Goal: Navigation & Orientation: Understand site structure

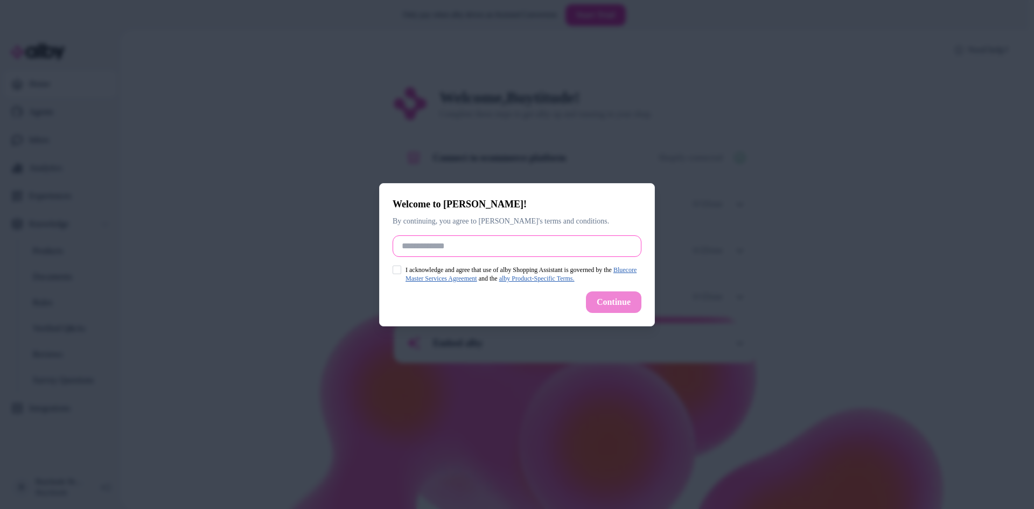
click at [416, 241] on input "Full Name" at bounding box center [517, 246] width 249 height 22
type input "**********"
click at [396, 270] on button "I acknowledge and agree that use of alby Shopping Assistant is governed by the …" at bounding box center [397, 270] width 9 height 9
click at [625, 301] on button "Continue" at bounding box center [613, 302] width 55 height 22
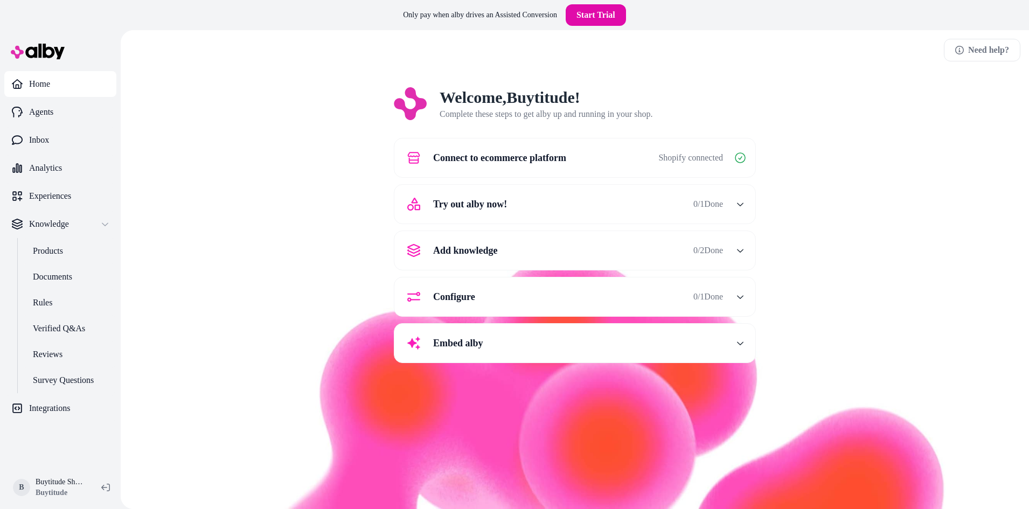
click at [723, 241] on button "Add knowledge 0 / 2 Done" at bounding box center [575, 251] width 348 height 26
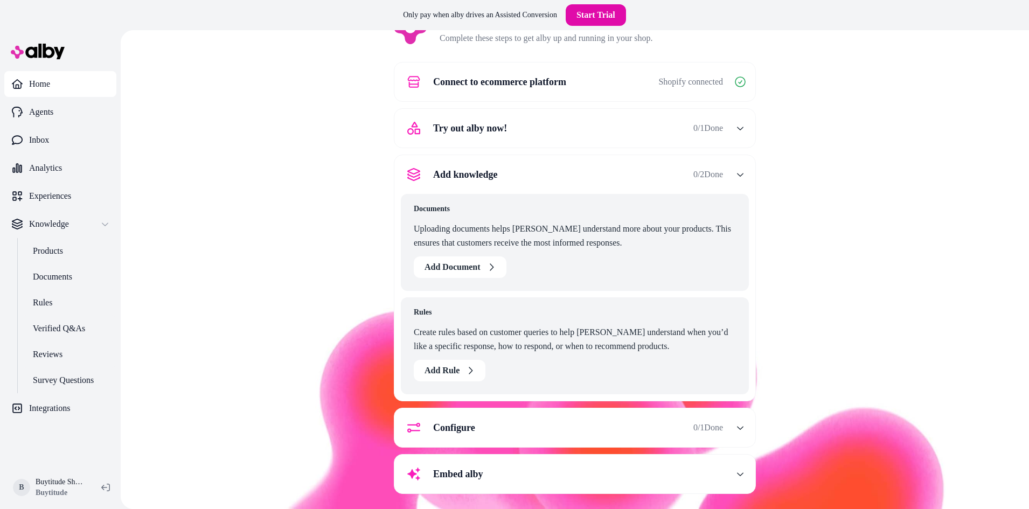
scroll to position [85, 0]
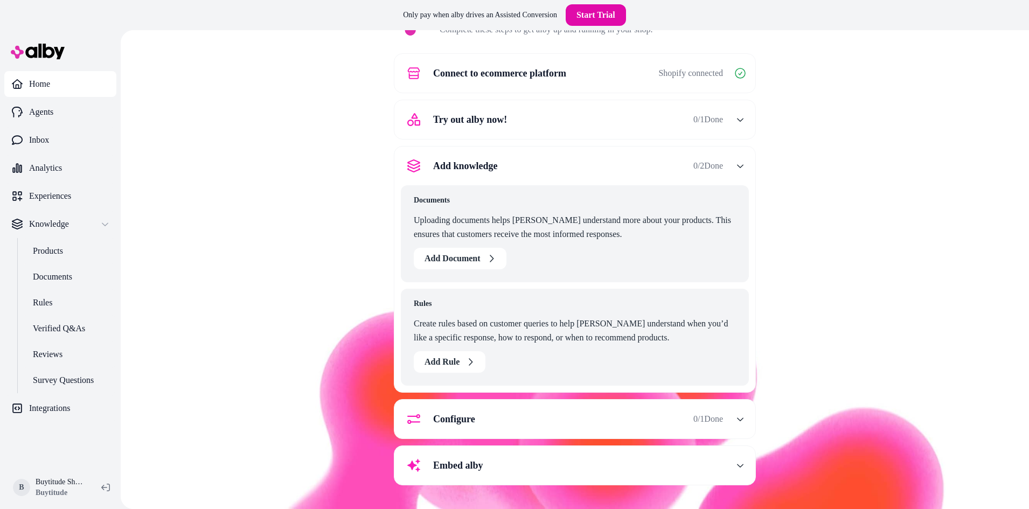
click at [736, 167] on icon "button" at bounding box center [740, 166] width 8 height 8
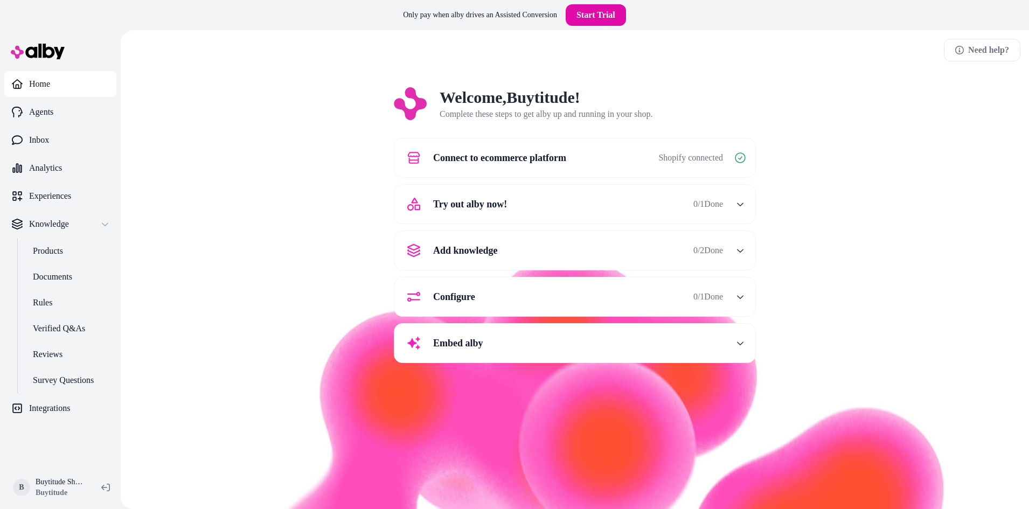
click at [724, 209] on button "Try out alby now! 0 / 1 Done" at bounding box center [575, 204] width 348 height 26
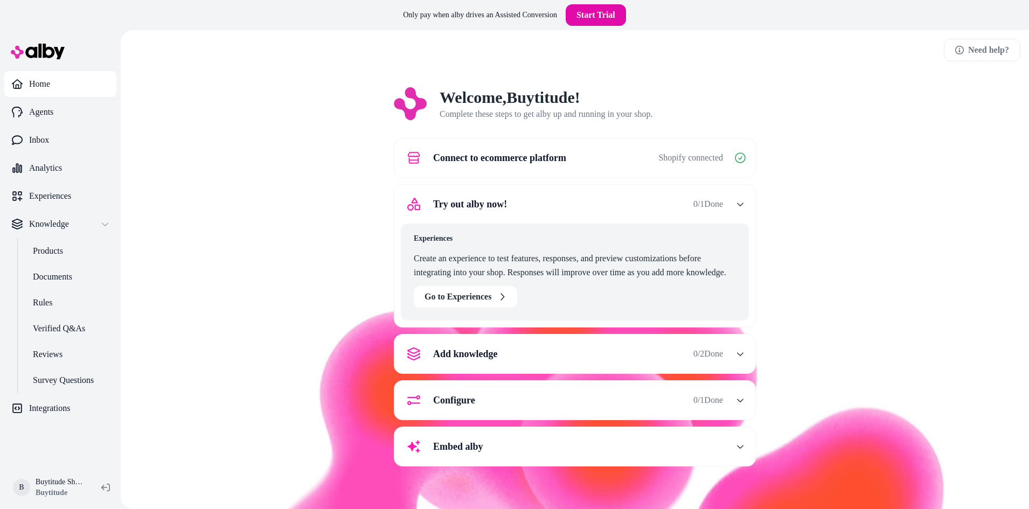
click at [724, 209] on button "Try out alby now! 0 / 1 Done" at bounding box center [575, 204] width 348 height 26
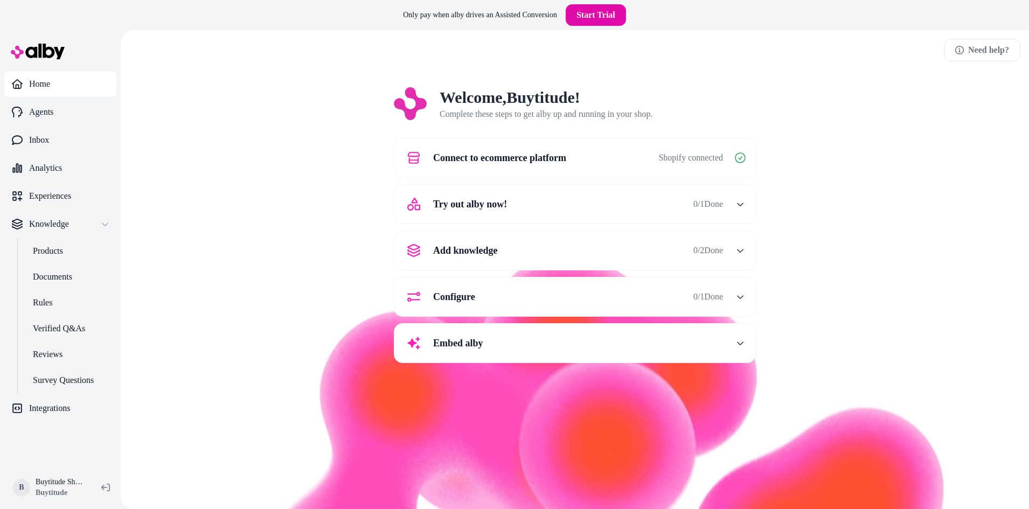
click at [722, 290] on span "0 / 1 Done" at bounding box center [708, 296] width 30 height 13
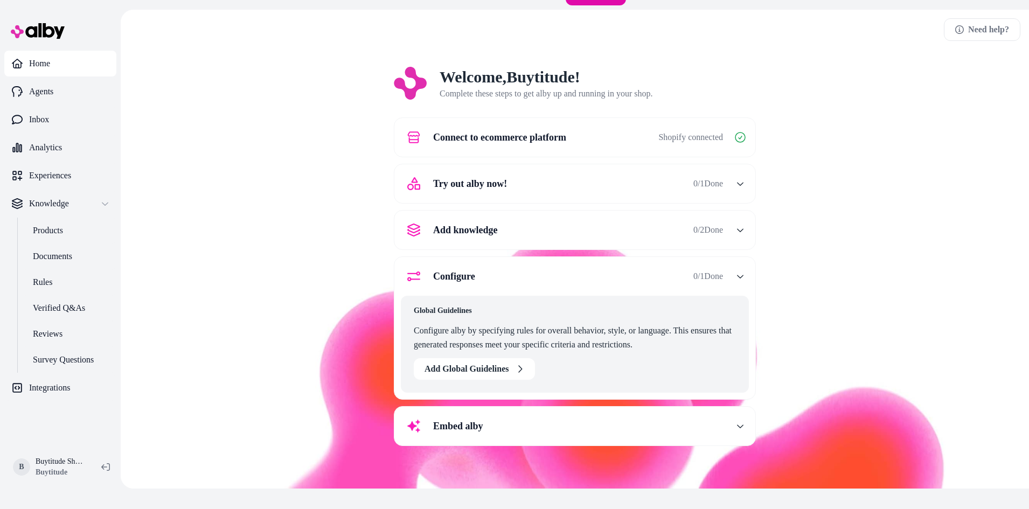
scroll to position [30, 0]
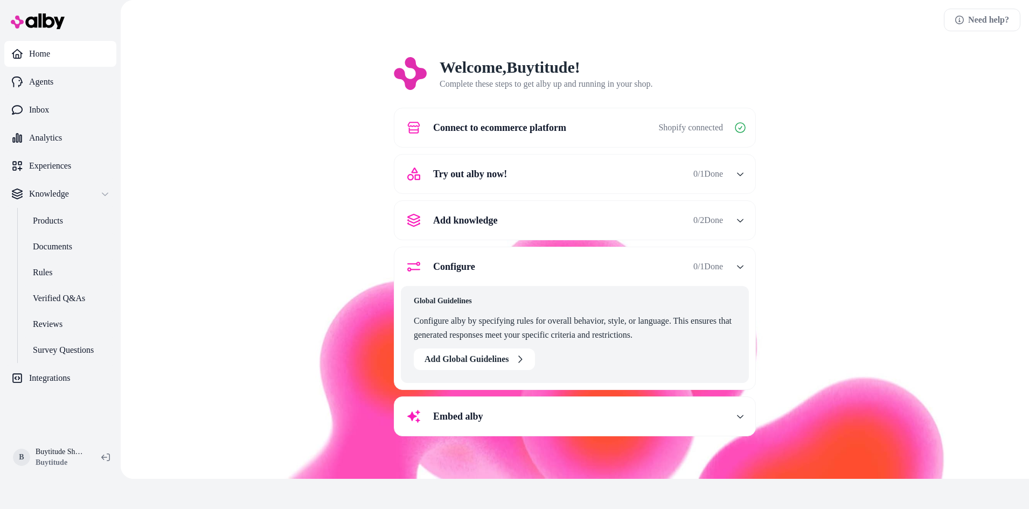
click at [740, 415] on icon "button" at bounding box center [740, 417] width 8 height 8
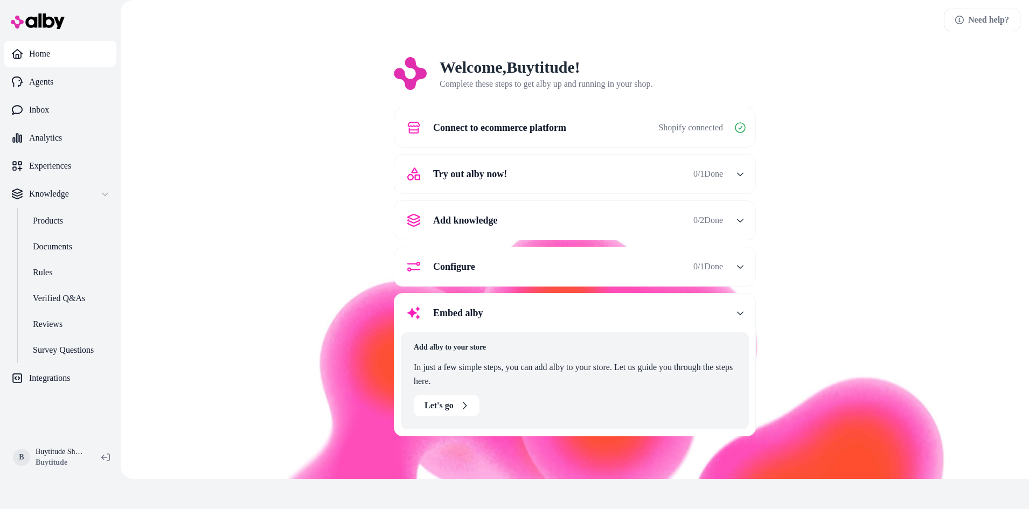
click at [734, 306] on div "button" at bounding box center [740, 312] width 17 height 17
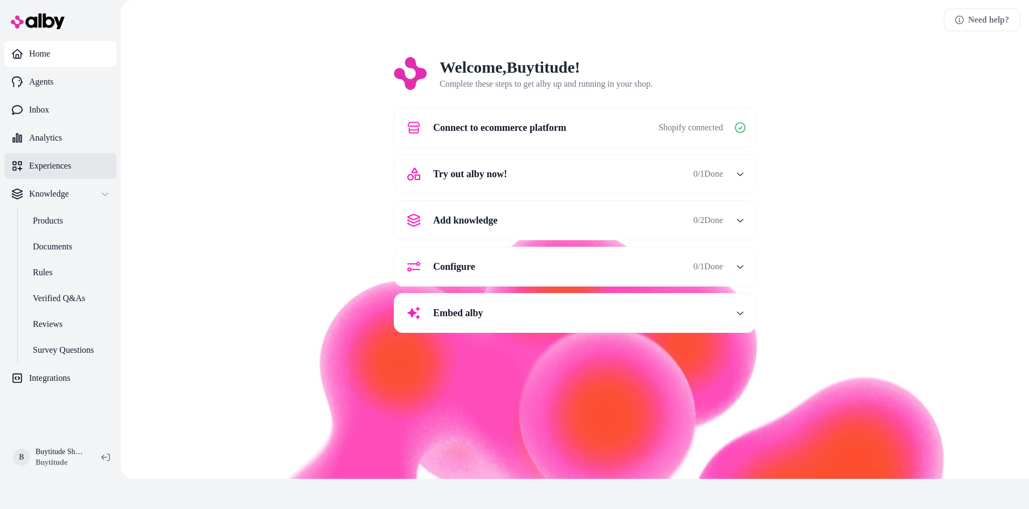
click at [66, 168] on p "Experiences" at bounding box center [50, 165] width 42 height 13
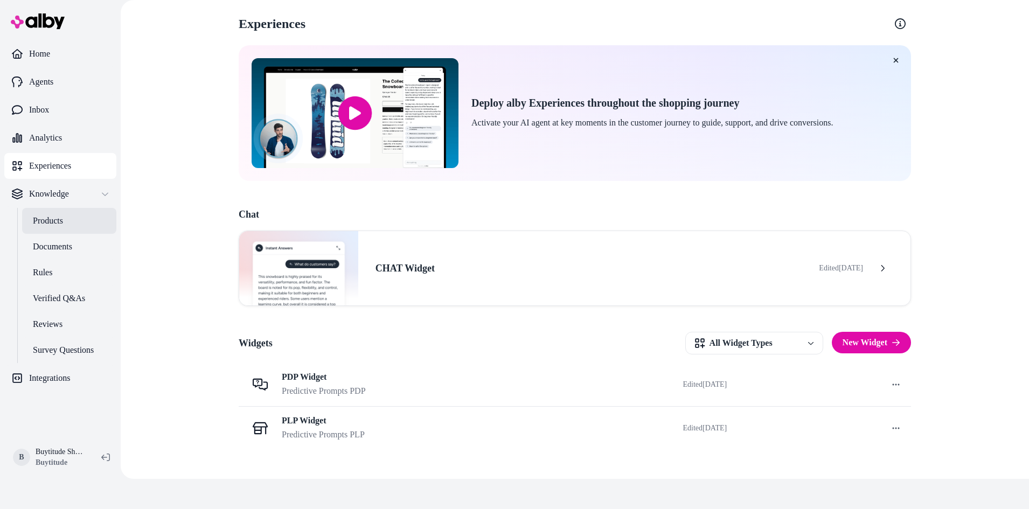
click at [67, 224] on link "Products" at bounding box center [69, 221] width 94 height 26
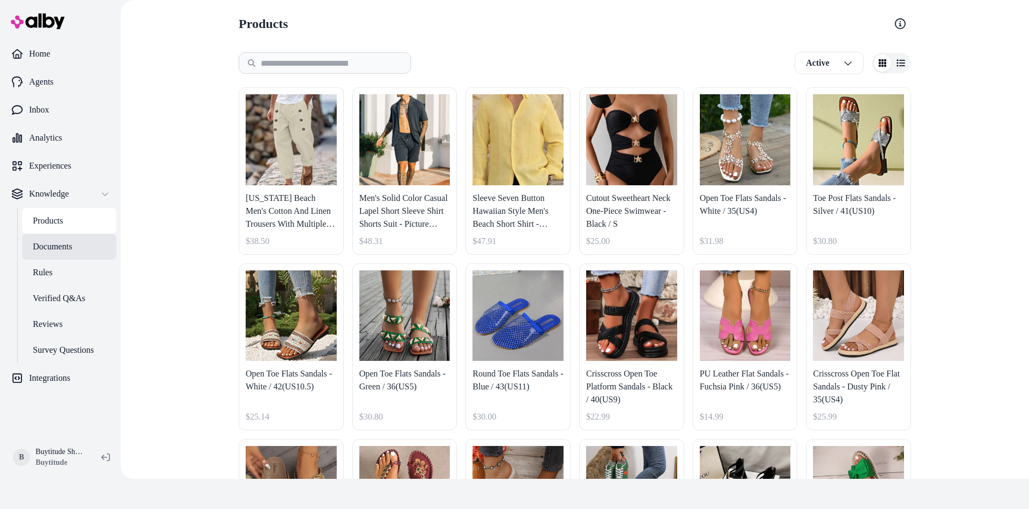
click at [69, 245] on p "Documents" at bounding box center [52, 246] width 39 height 13
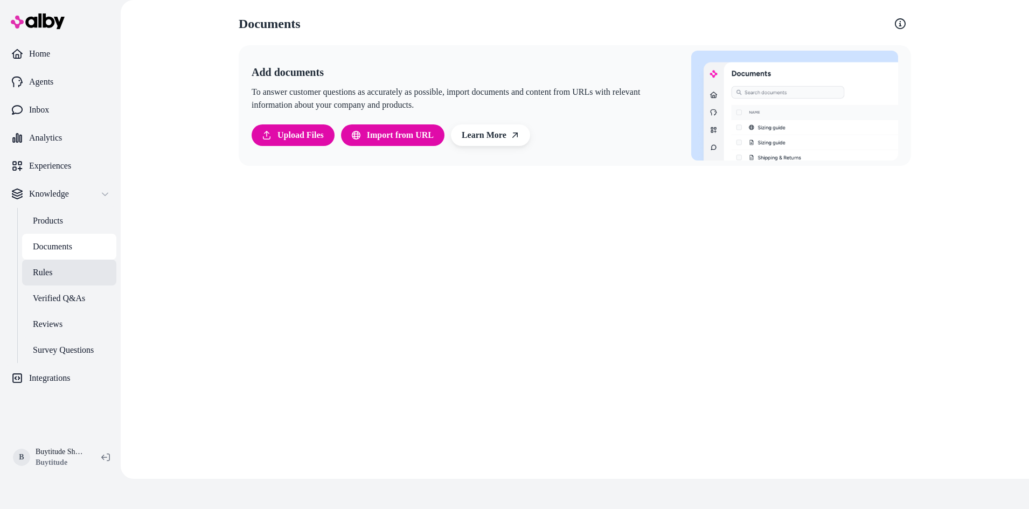
click at [65, 272] on link "Rules" at bounding box center [69, 273] width 94 height 26
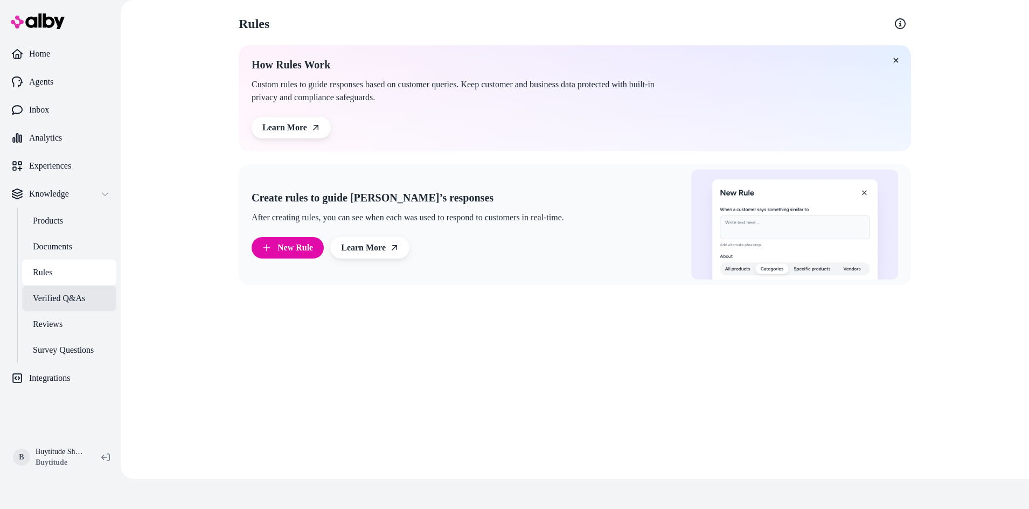
click at [71, 294] on p "Verified Q&As" at bounding box center [59, 298] width 52 height 13
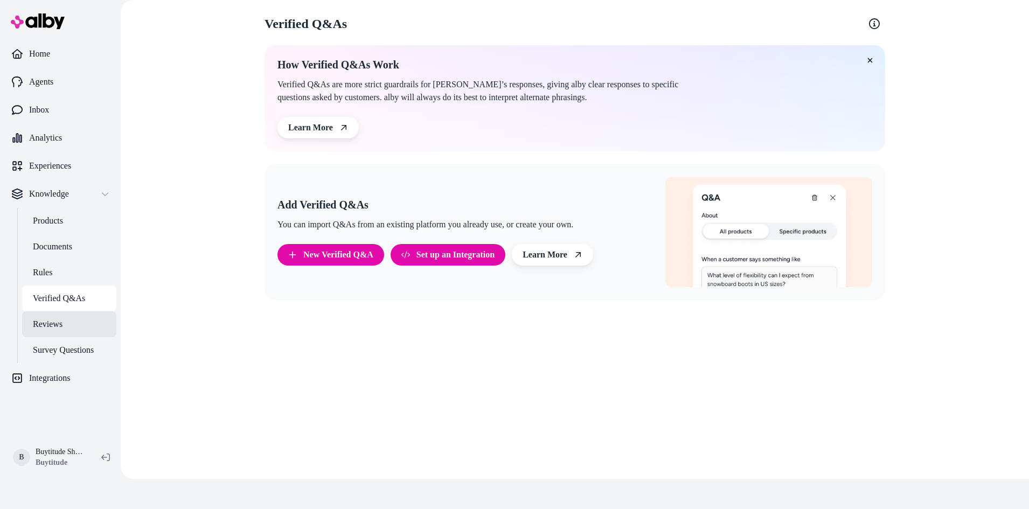
click at [68, 323] on link "Reviews" at bounding box center [69, 324] width 94 height 26
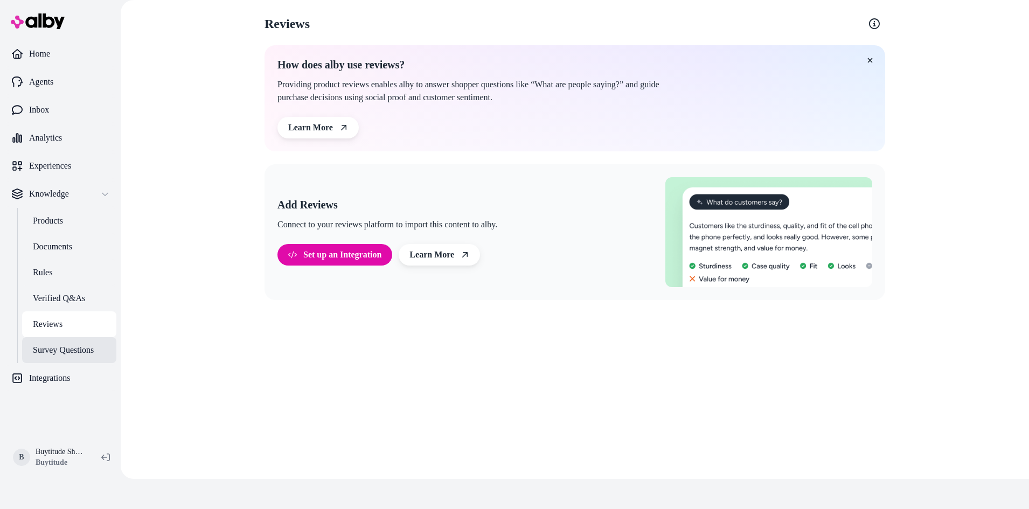
click at [68, 347] on p "Survey Questions" at bounding box center [63, 350] width 61 height 13
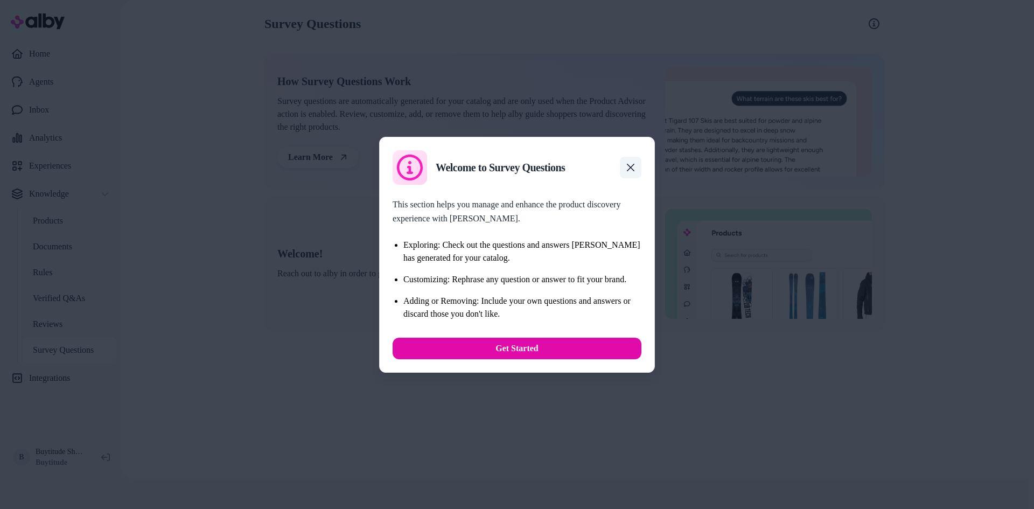
click at [632, 170] on icon "button" at bounding box center [631, 167] width 9 height 9
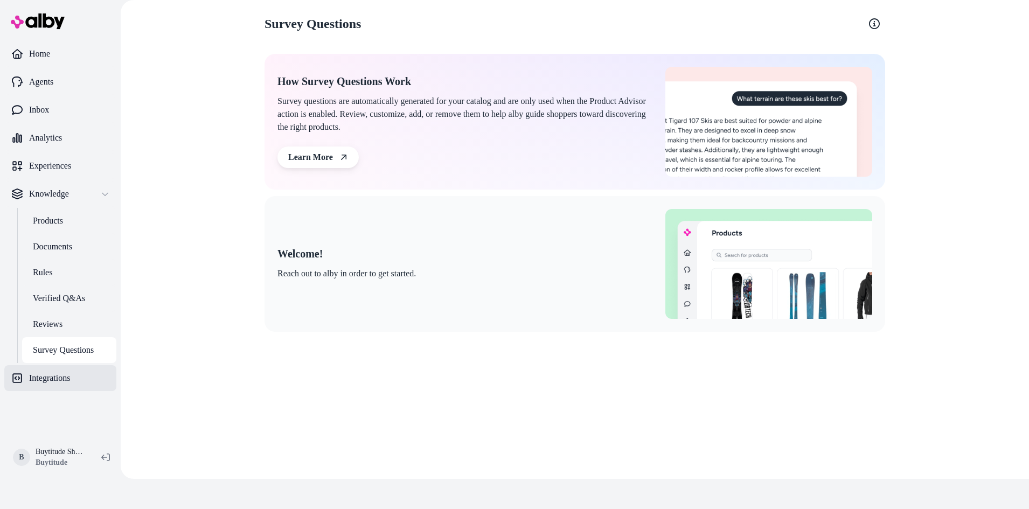
click at [55, 370] on link "Integrations" at bounding box center [60, 378] width 112 height 26
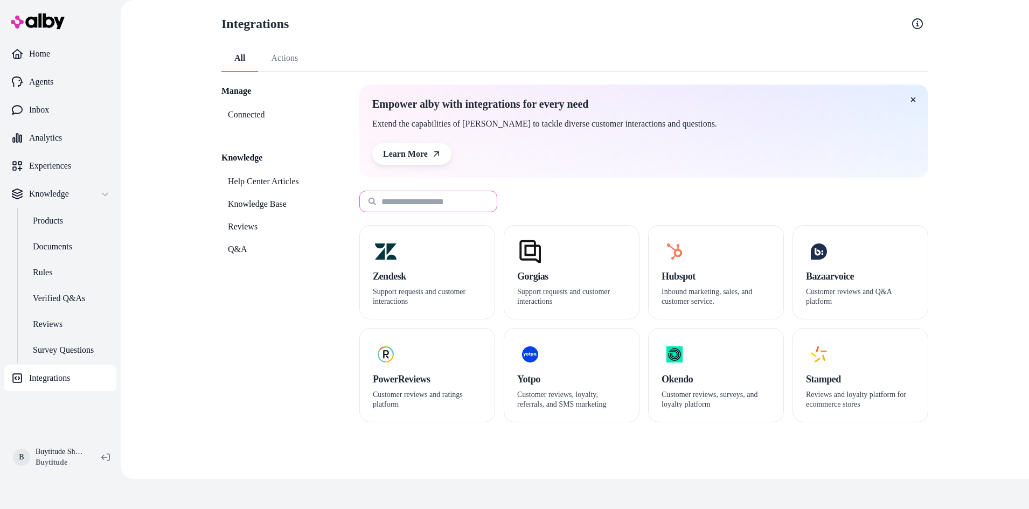
click at [423, 197] on input at bounding box center [428, 202] width 138 height 22
click at [290, 273] on div "Manage Connected Knowledge Help Center Articles Knowledge Base Reviews Q&A" at bounding box center [277, 254] width 112 height 338
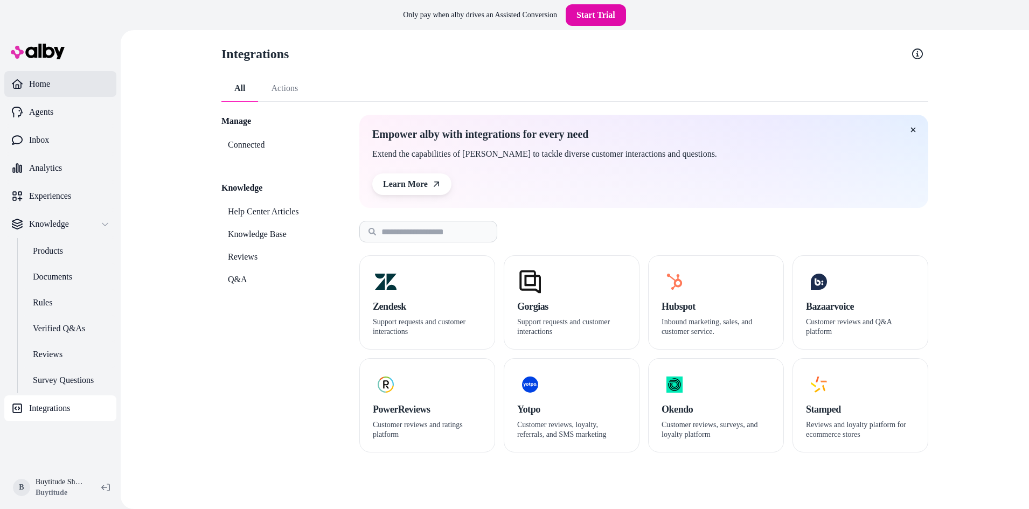
click at [64, 89] on link "Home" at bounding box center [60, 84] width 112 height 26
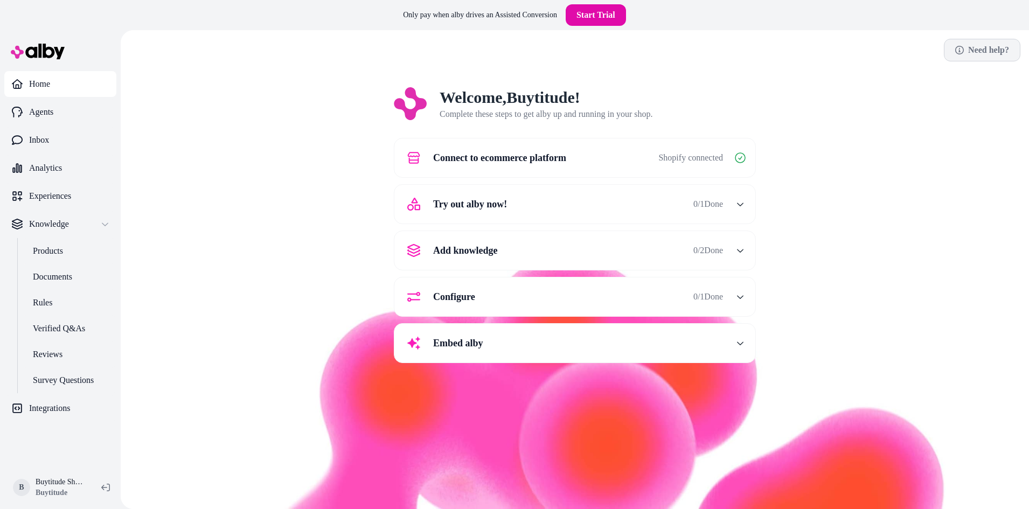
click at [988, 48] on link "Need help?" at bounding box center [982, 50] width 77 height 23
click at [724, 247] on button "Add knowledge 0 / 2 Done" at bounding box center [575, 251] width 348 height 26
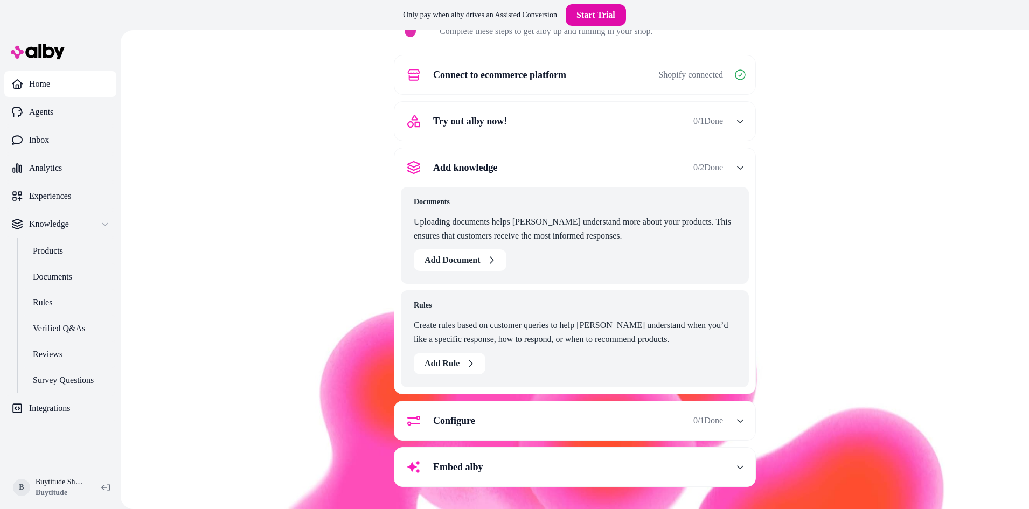
scroll to position [85, 0]
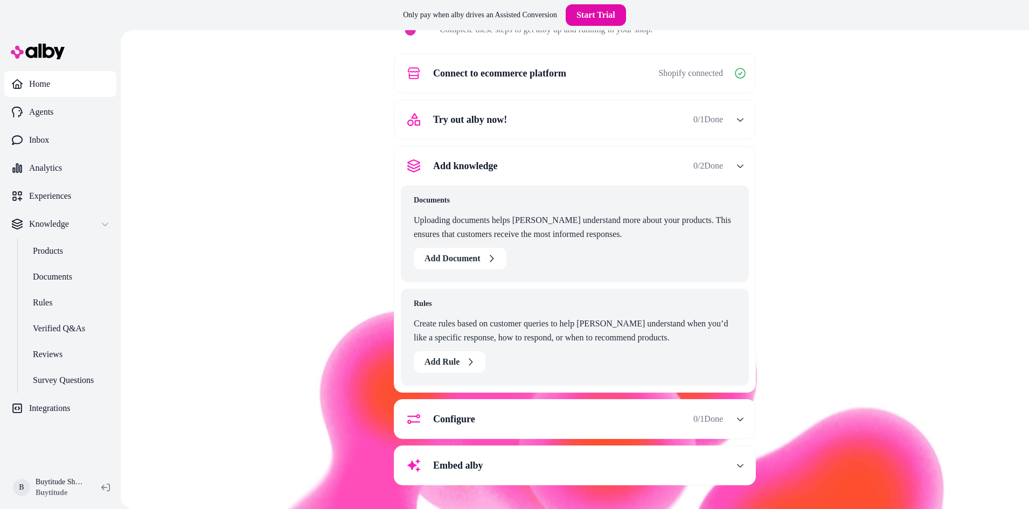
click at [724, 165] on button "Add knowledge 0 / 2 Done" at bounding box center [575, 166] width 348 height 26
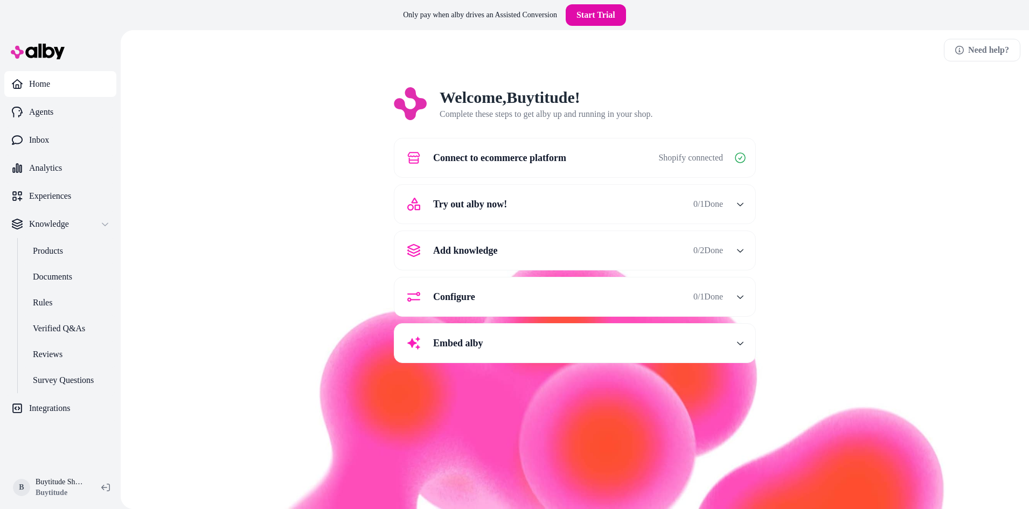
click at [716, 298] on span "0 / 1 Done" at bounding box center [708, 296] width 30 height 13
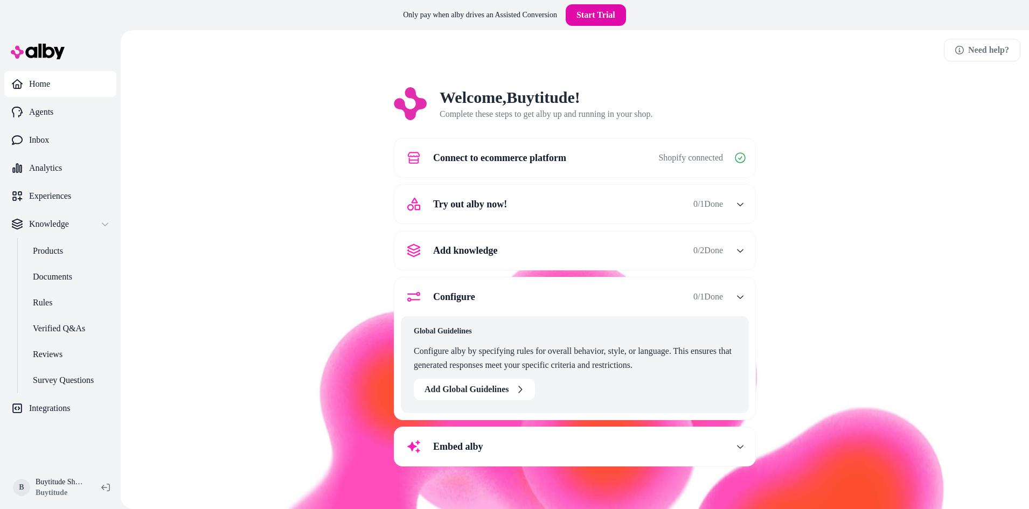
click at [718, 291] on span "0 / 1 Done" at bounding box center [708, 296] width 30 height 13
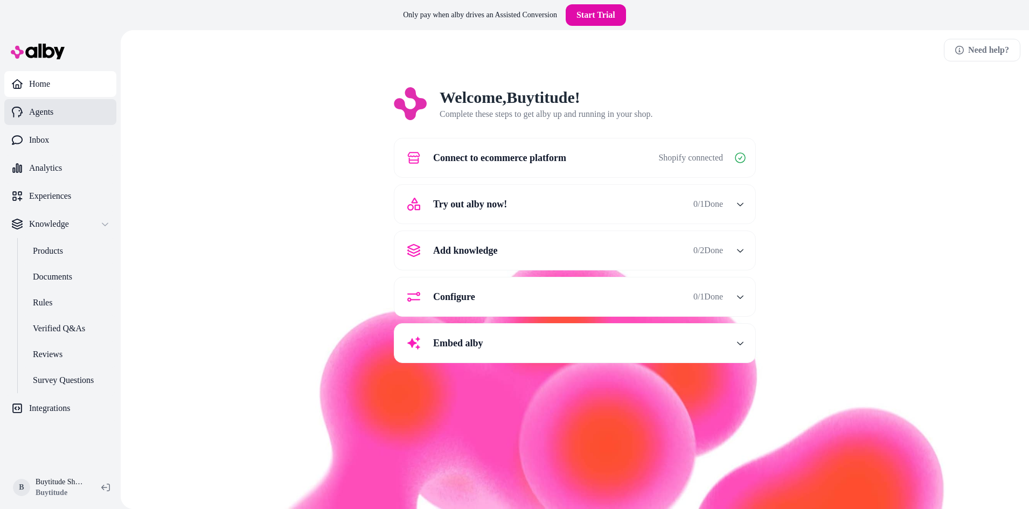
click at [56, 108] on link "Agents" at bounding box center [60, 112] width 112 height 26
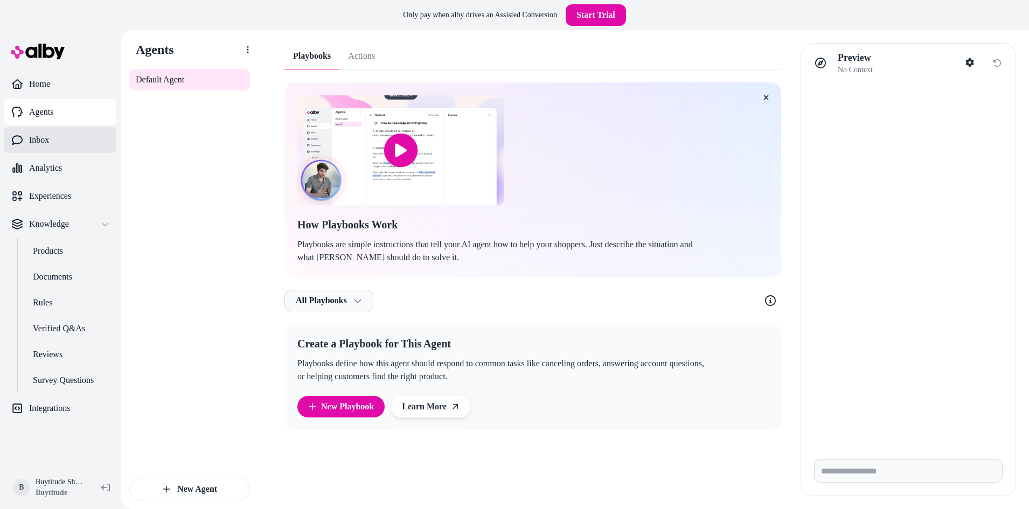
click at [49, 144] on p "Inbox" at bounding box center [39, 140] width 20 height 13
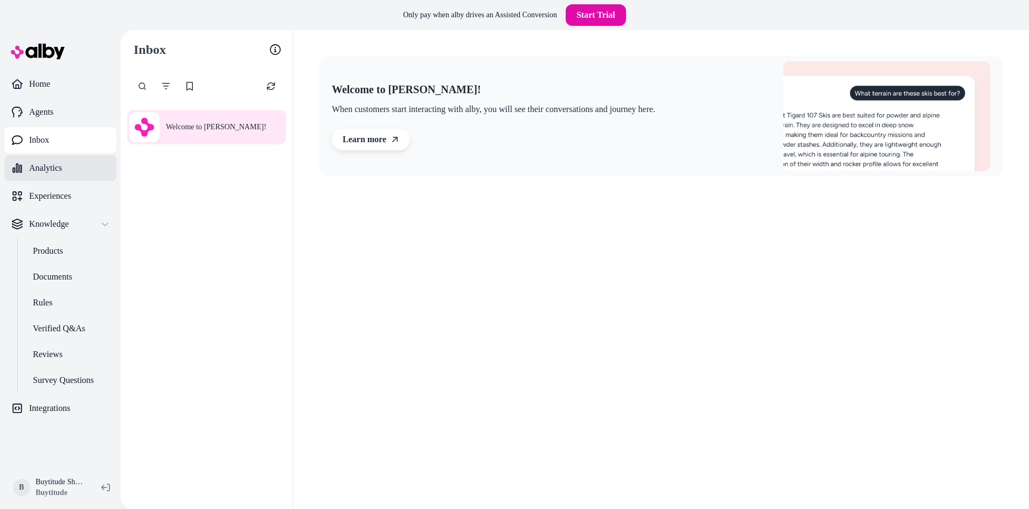
click at [55, 163] on p "Analytics" at bounding box center [45, 168] width 33 height 13
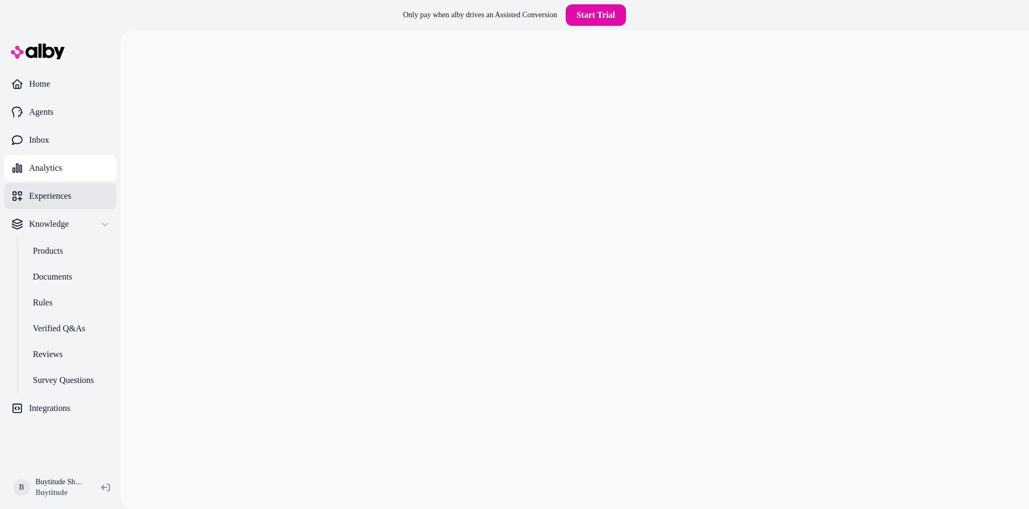
click at [55, 200] on p "Experiences" at bounding box center [50, 196] width 42 height 13
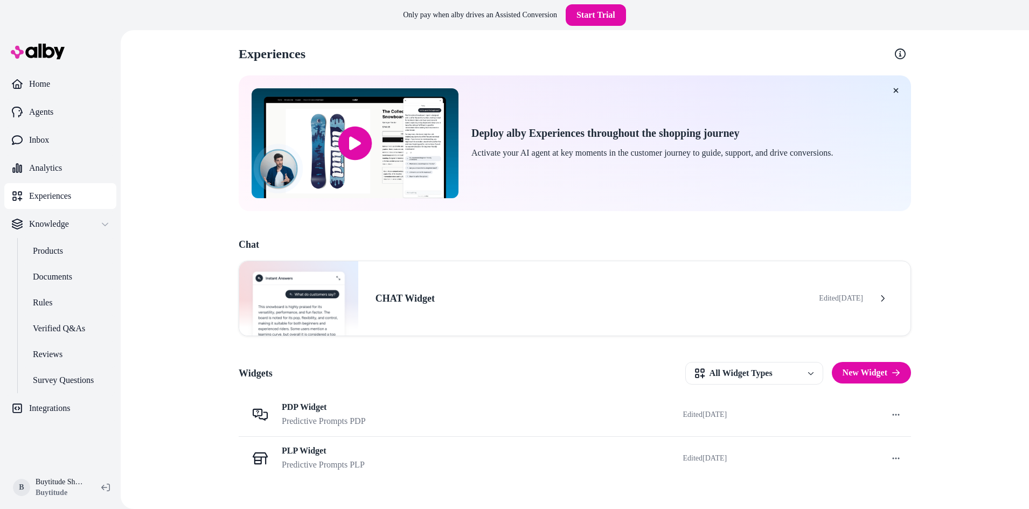
click at [53, 190] on p "Experiences" at bounding box center [50, 196] width 42 height 13
click at [26, 488] on html "Only pay when [PERSON_NAME] drives an Assisted Conversion Start Trial Home Agen…" at bounding box center [514, 269] width 1029 height 539
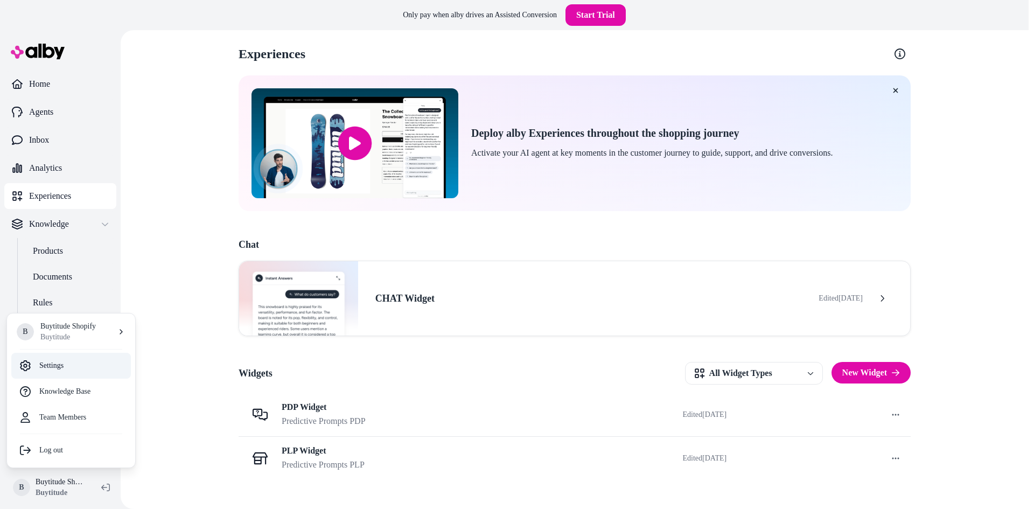
click at [53, 368] on link "Settings" at bounding box center [71, 366] width 120 height 26
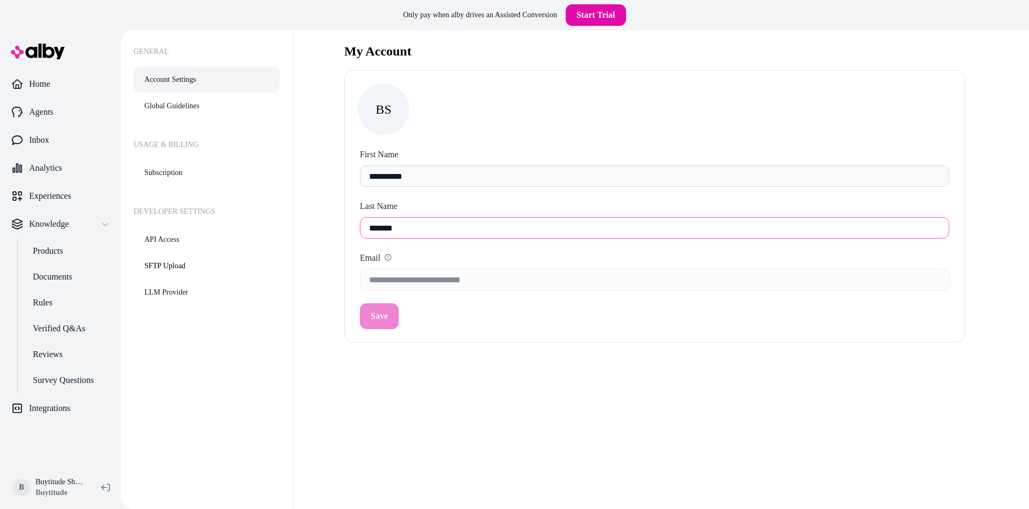
click at [419, 230] on input "*******" at bounding box center [654, 228] width 589 height 22
click at [205, 99] on link "Global Guidelines" at bounding box center [207, 106] width 146 height 26
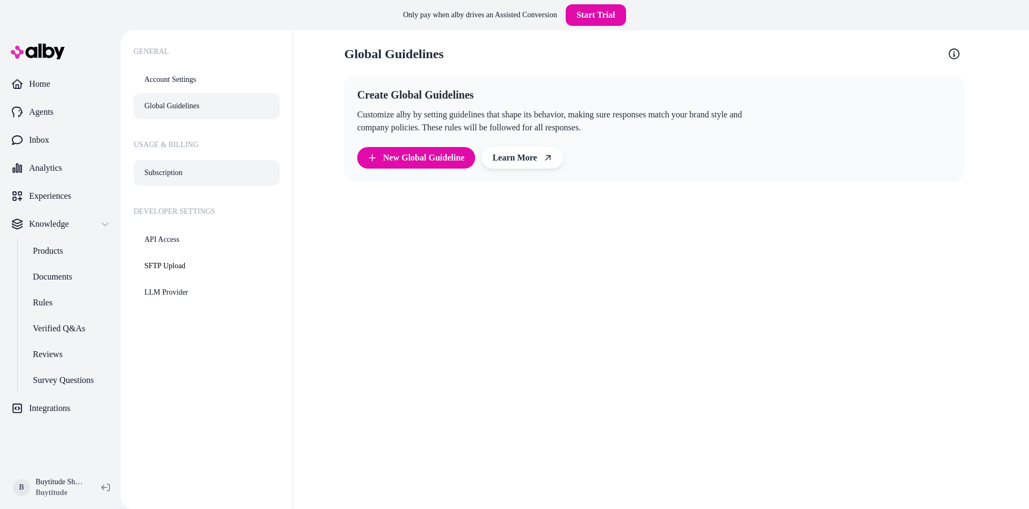
click at [190, 172] on link "Subscription" at bounding box center [207, 173] width 146 height 26
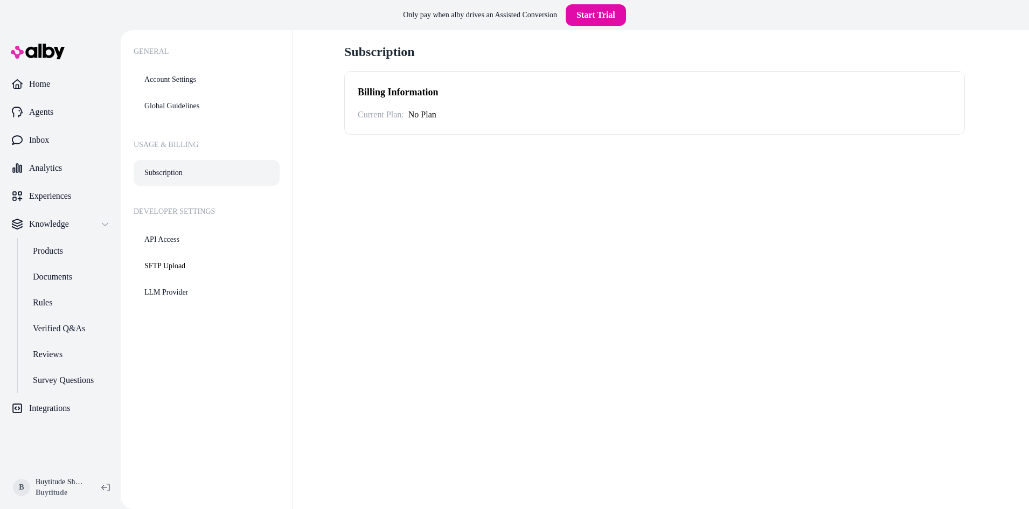
click at [432, 124] on div "Billing Information Current Plan: No Plan" at bounding box center [654, 103] width 621 height 64
click at [425, 114] on div "No Plan" at bounding box center [422, 114] width 28 height 13
click at [186, 238] on link "API Access" at bounding box center [207, 240] width 146 height 26
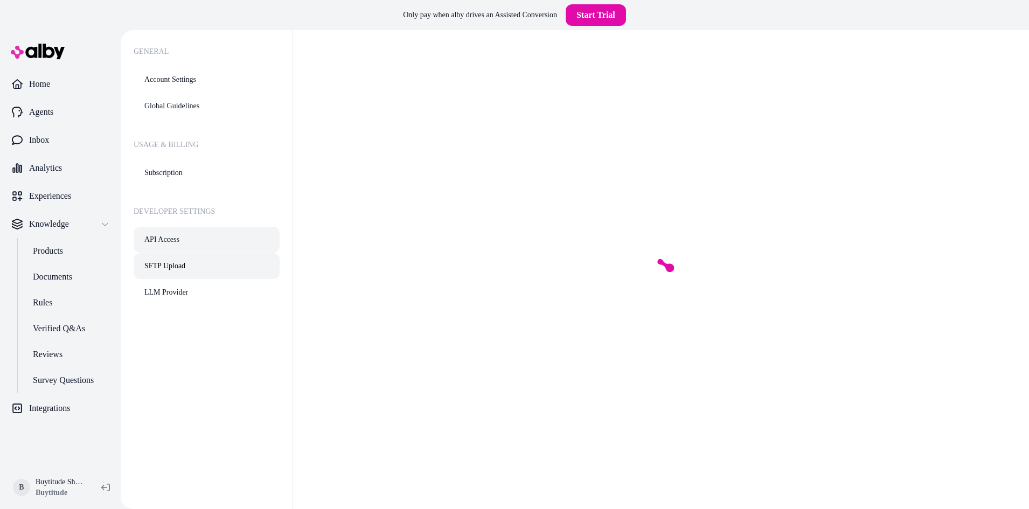
click at [187, 268] on link "SFTP Upload" at bounding box center [207, 266] width 146 height 26
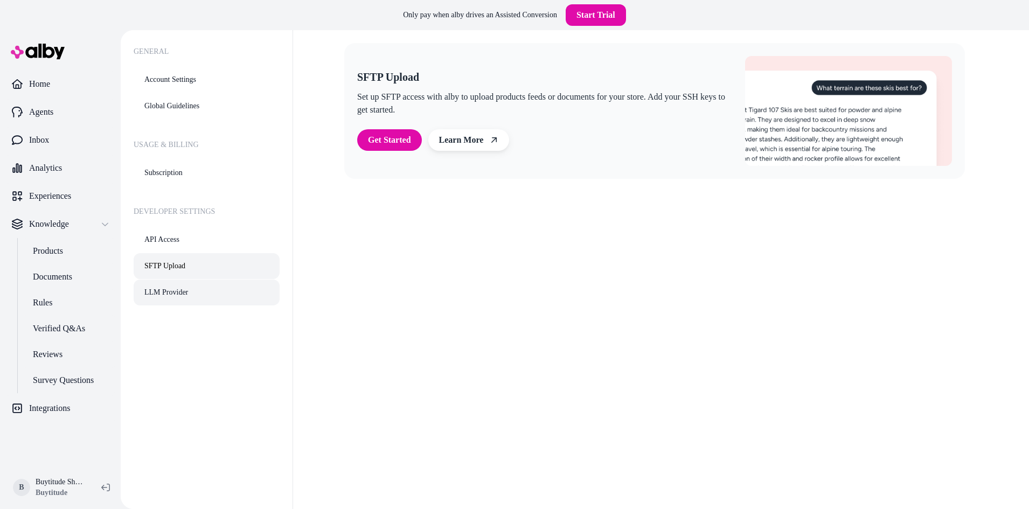
click at [189, 295] on link "LLM Provider" at bounding box center [207, 293] width 146 height 26
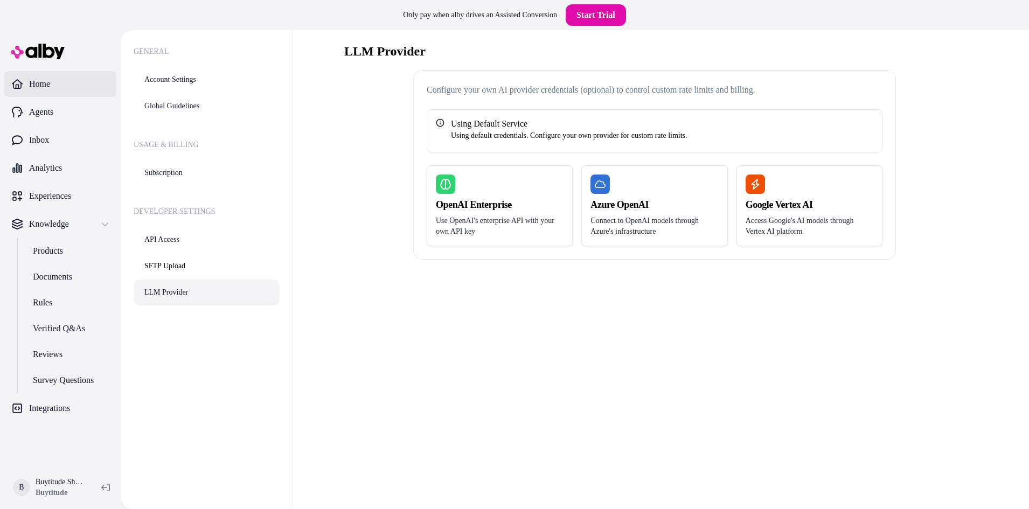
click at [51, 77] on link "Home" at bounding box center [60, 84] width 112 height 26
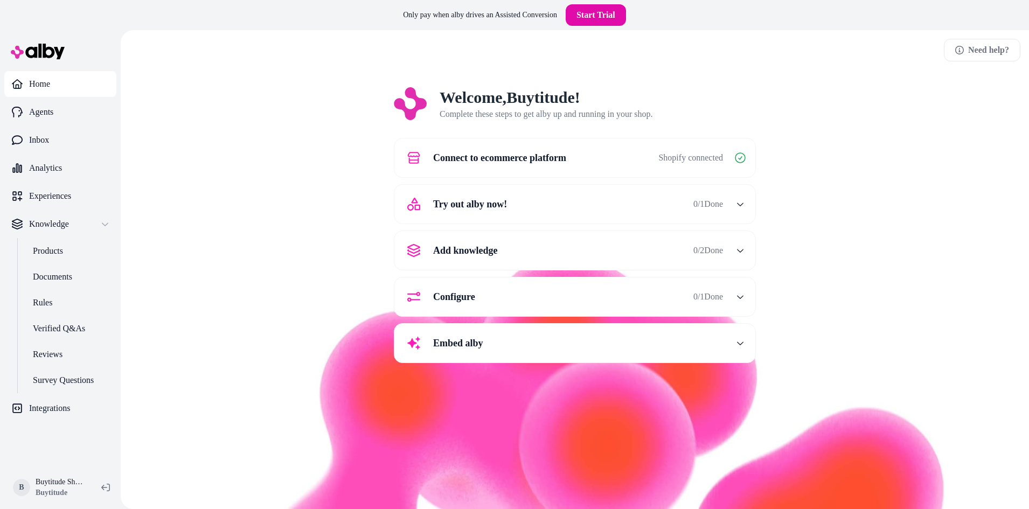
click at [734, 205] on div "button" at bounding box center [740, 204] width 17 height 17
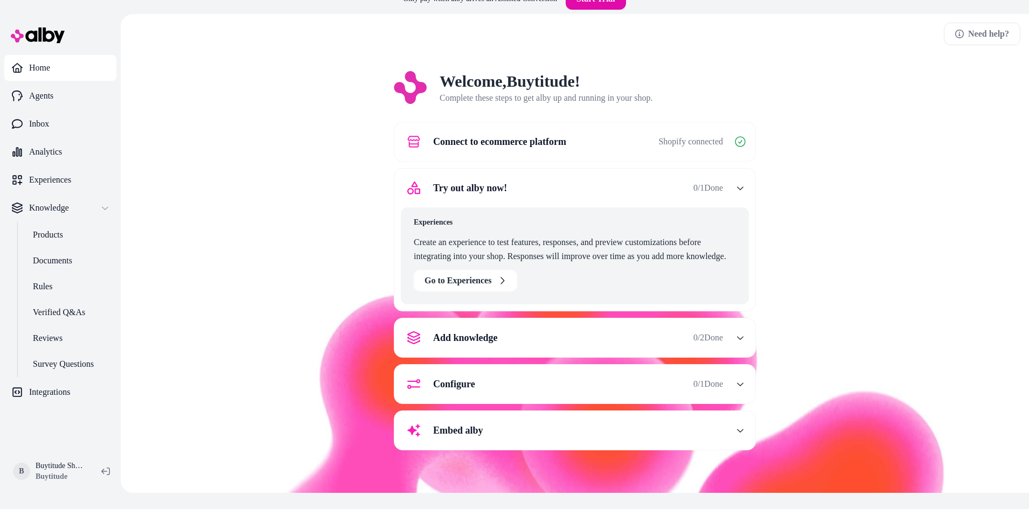
scroll to position [30, 0]
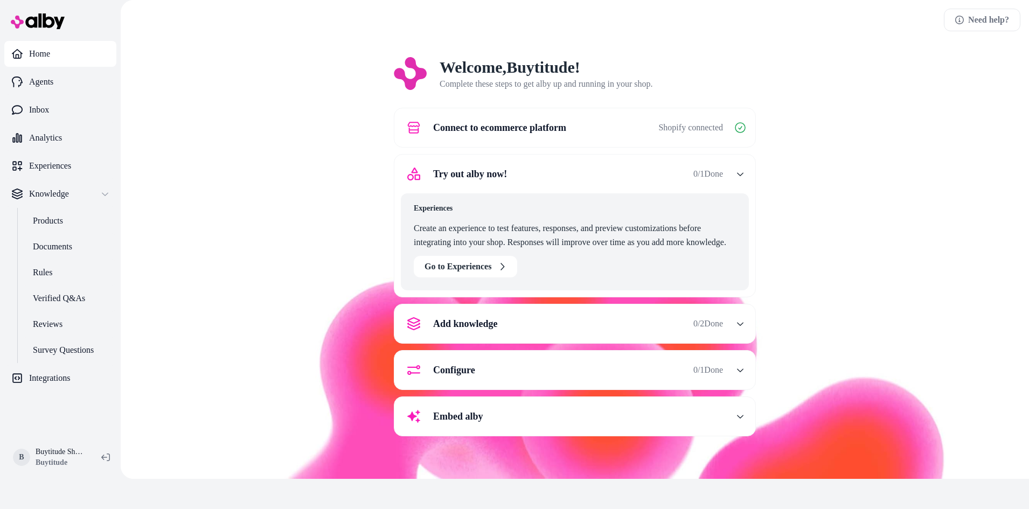
click at [731, 175] on button "Try out alby now! 0 / 1 Done" at bounding box center [575, 174] width 348 height 26
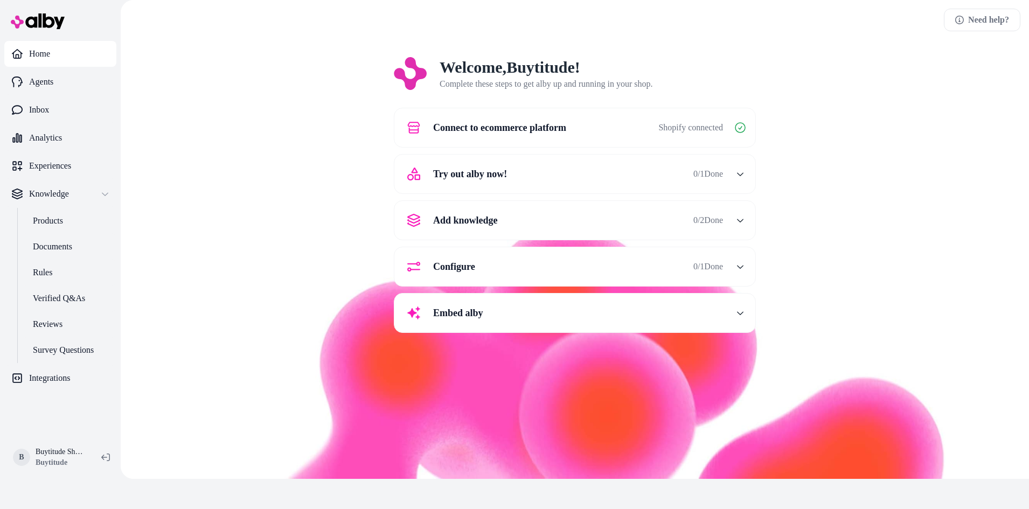
click at [732, 217] on div "button" at bounding box center [740, 220] width 17 height 17
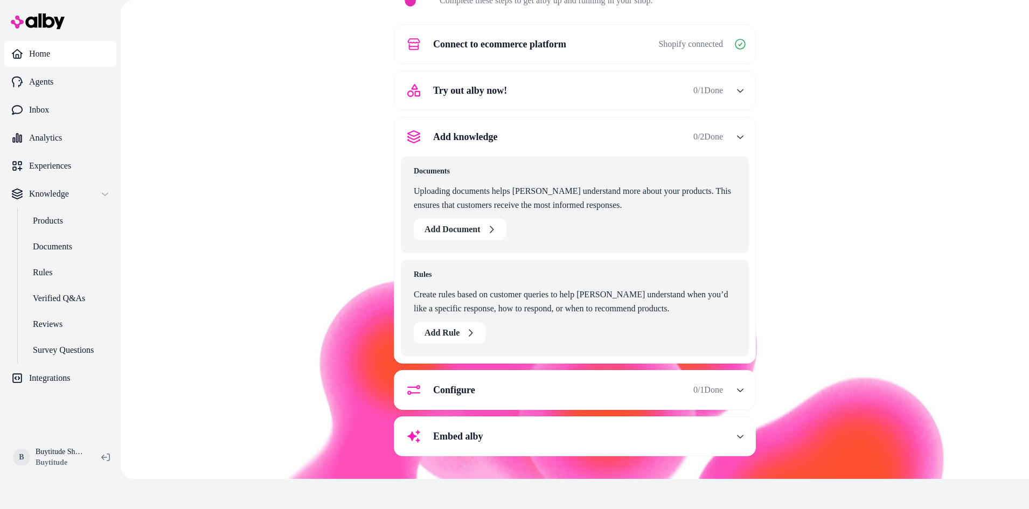
scroll to position [85, 0]
click at [471, 227] on button "Add Document" at bounding box center [460, 229] width 93 height 22
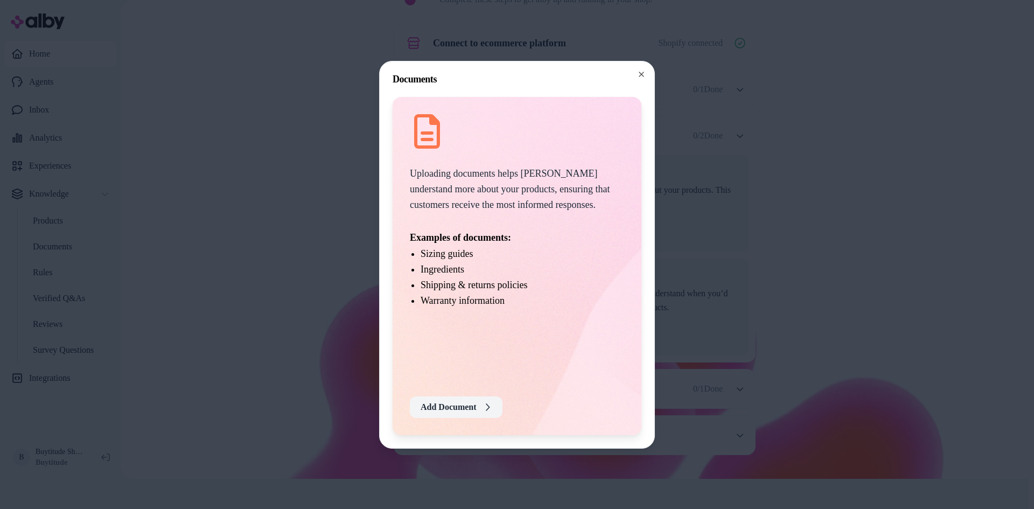
click at [463, 404] on button "Add Document" at bounding box center [456, 408] width 93 height 22
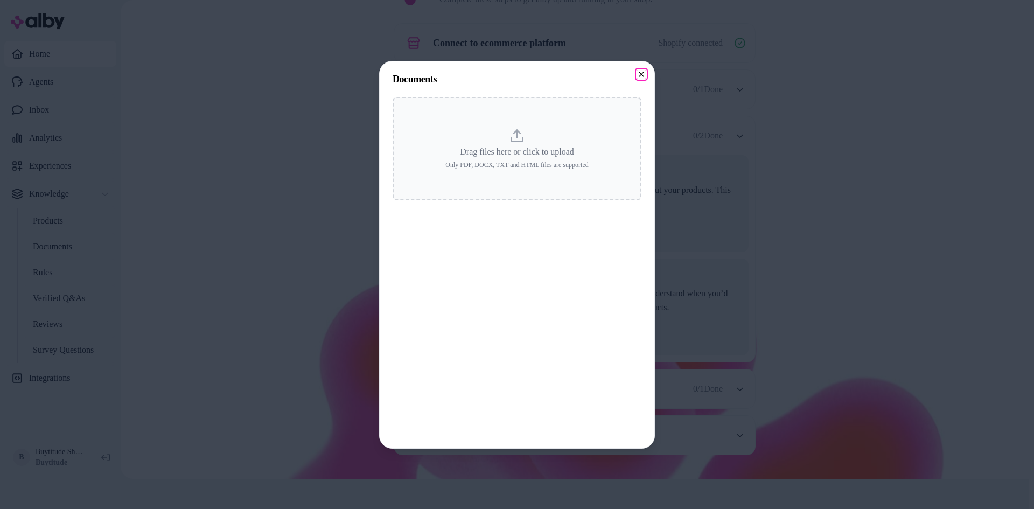
click at [640, 70] on icon "button" at bounding box center [641, 74] width 9 height 9
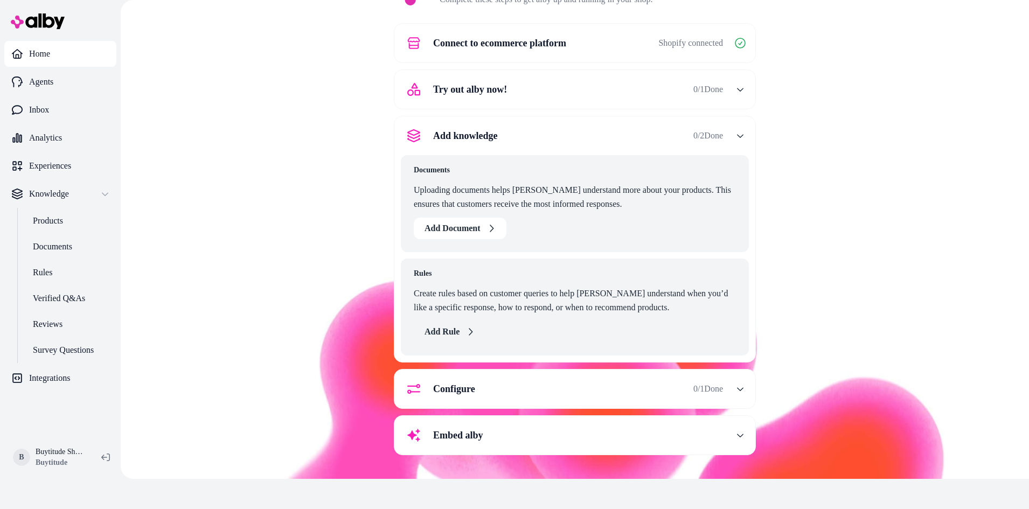
click at [448, 337] on button "Add Rule" at bounding box center [450, 332] width 72 height 22
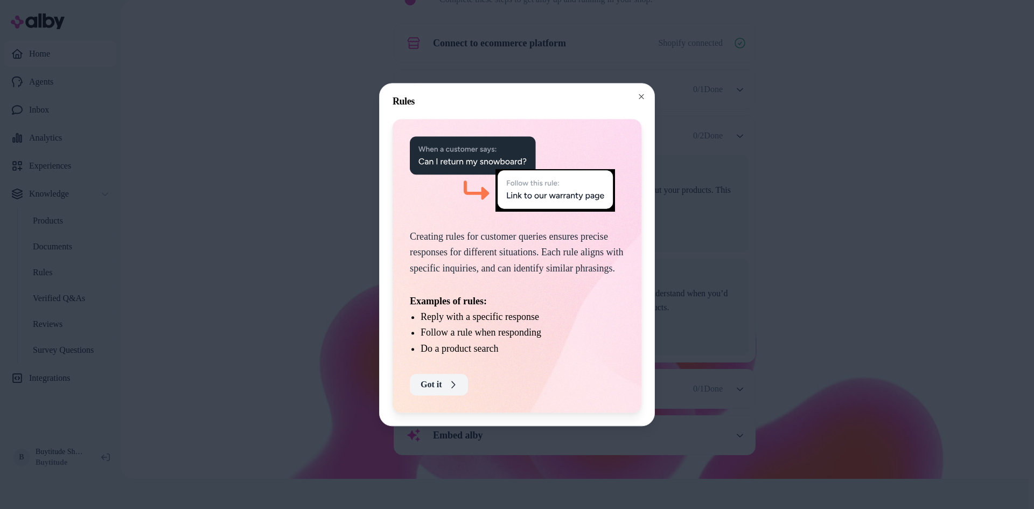
click at [443, 383] on button "Got it" at bounding box center [439, 385] width 58 height 22
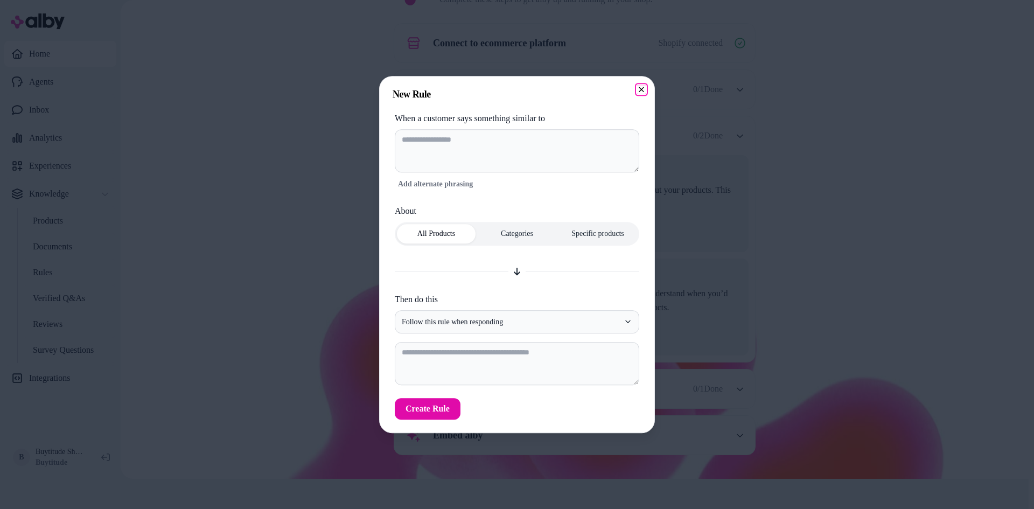
click at [642, 92] on icon "button" at bounding box center [641, 89] width 9 height 9
type textarea "*"
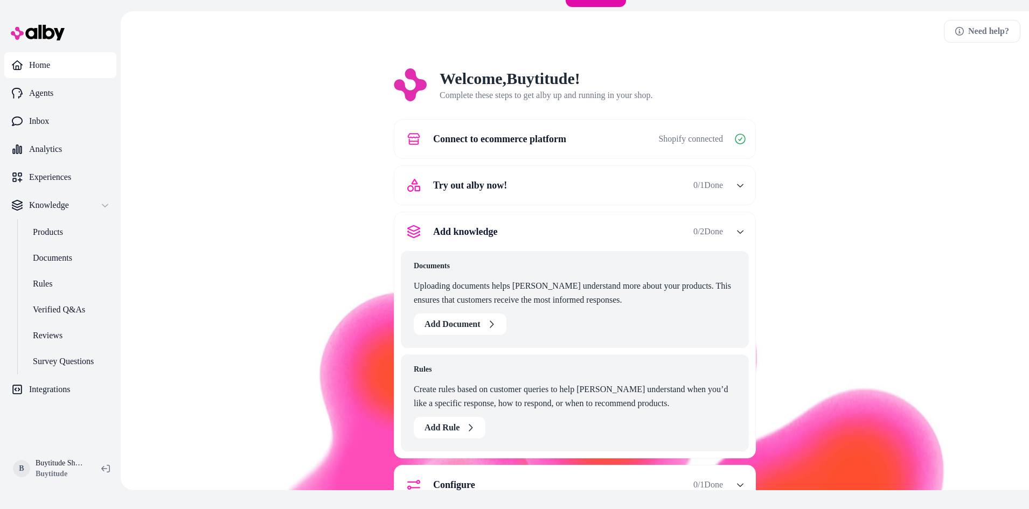
scroll to position [0, 0]
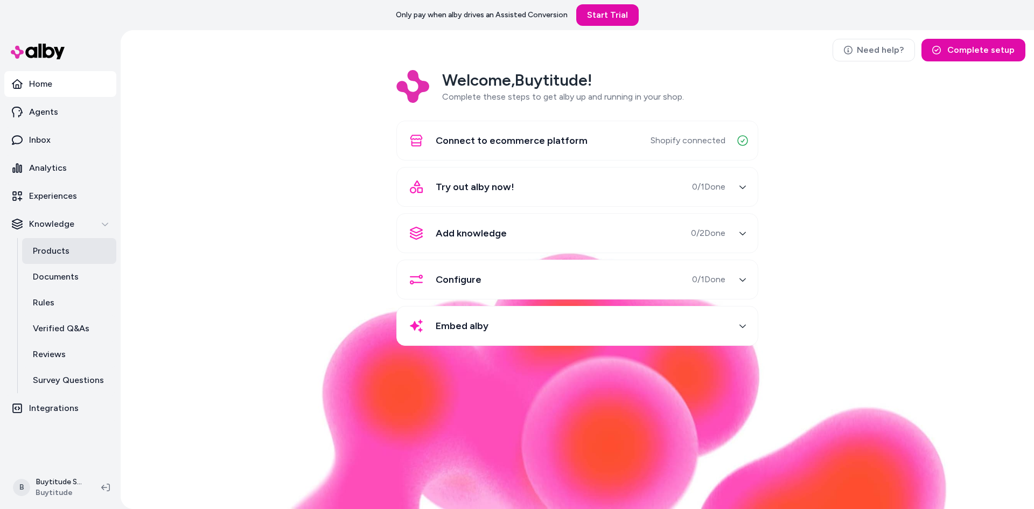
click at [86, 246] on link "Products" at bounding box center [69, 251] width 94 height 26
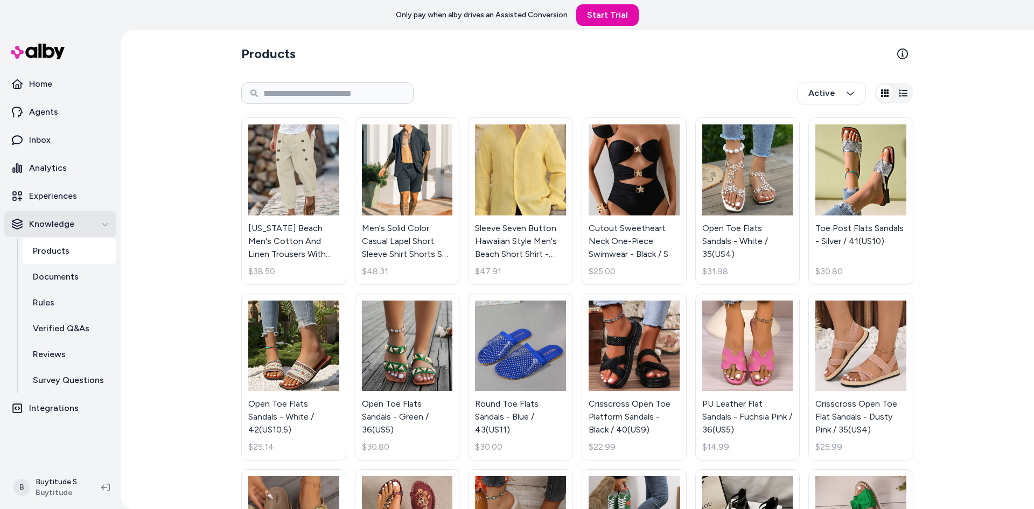
click at [96, 215] on button "Knowledge" at bounding box center [60, 224] width 112 height 26
click at [854, 89] on html "Only pay when alby drives an Assisted Conversion Start Trial Home Agents Inbox …" at bounding box center [517, 254] width 1034 height 509
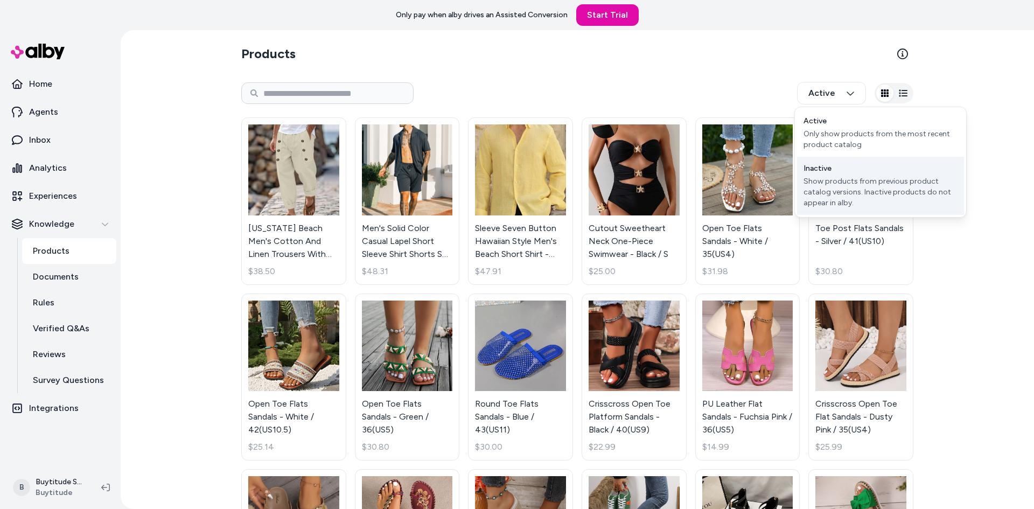
click at [843, 191] on div "Show products from previous product catalog versions. Inactive products do not …" at bounding box center [881, 192] width 154 height 32
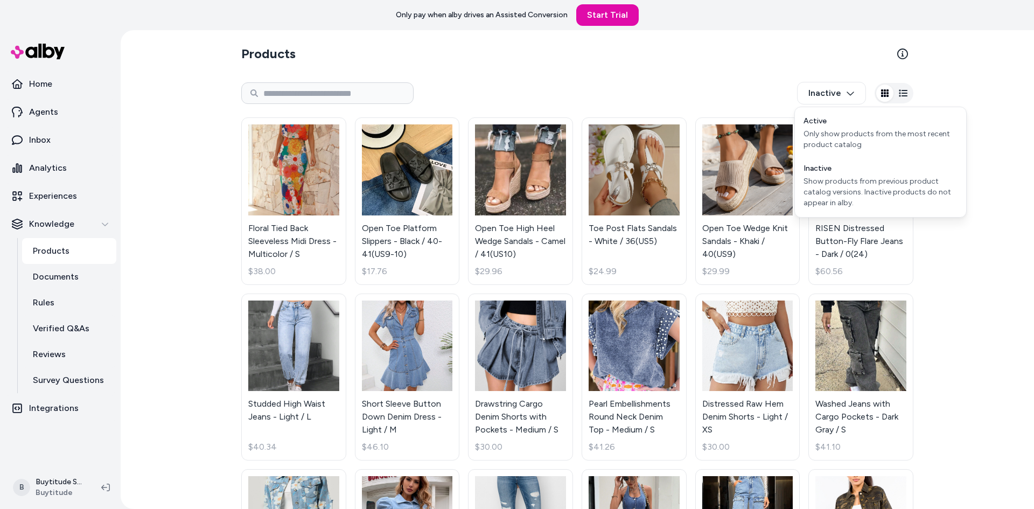
click at [852, 91] on html "Only pay when alby drives an Assisted Conversion Start Trial Home Agents Inbox …" at bounding box center [517, 254] width 1034 height 509
click at [841, 133] on div "Only show products from the most recent product catalog" at bounding box center [881, 140] width 154 height 22
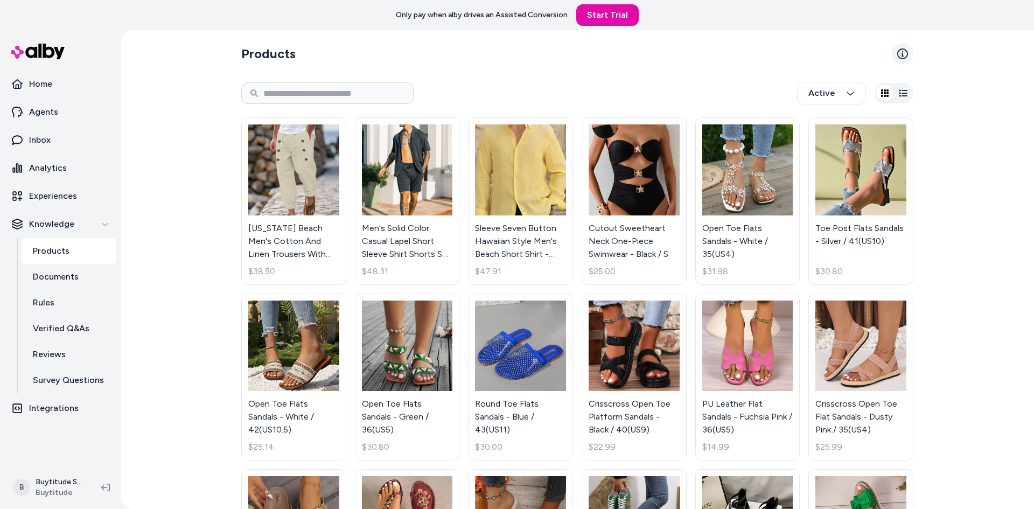
click at [902, 50] on icon at bounding box center [903, 53] width 11 height 11
click at [372, 88] on input at bounding box center [327, 93] width 172 height 22
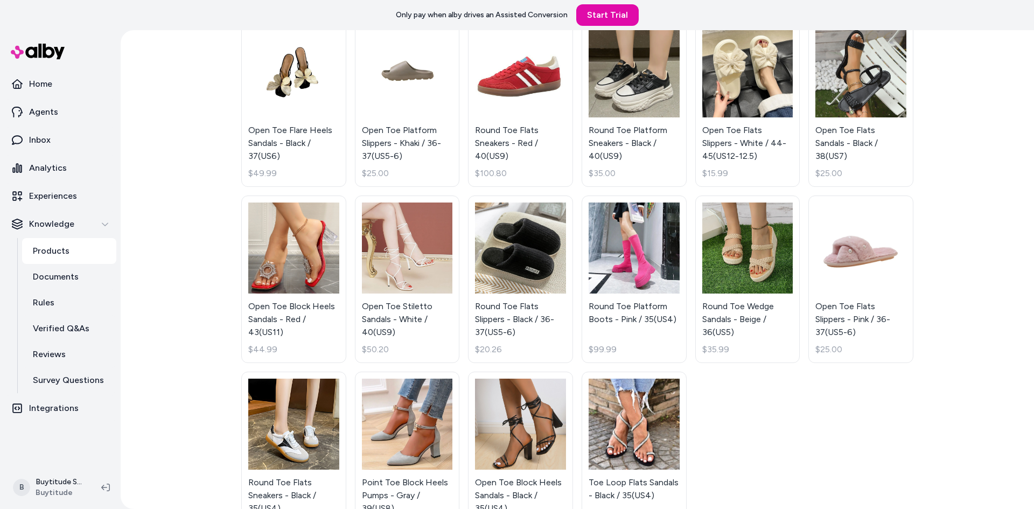
scroll to position [847, 0]
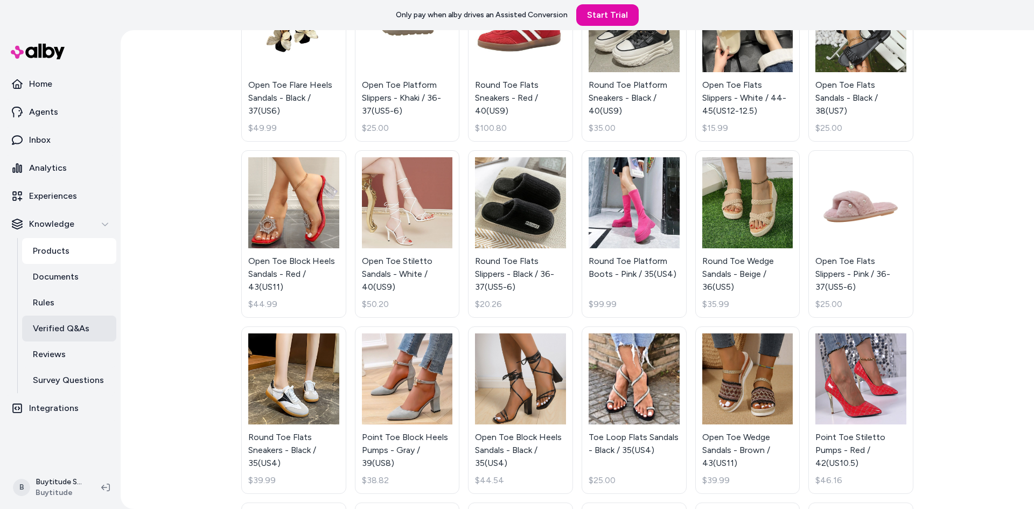
click at [70, 330] on p "Verified Q&As" at bounding box center [61, 328] width 57 height 13
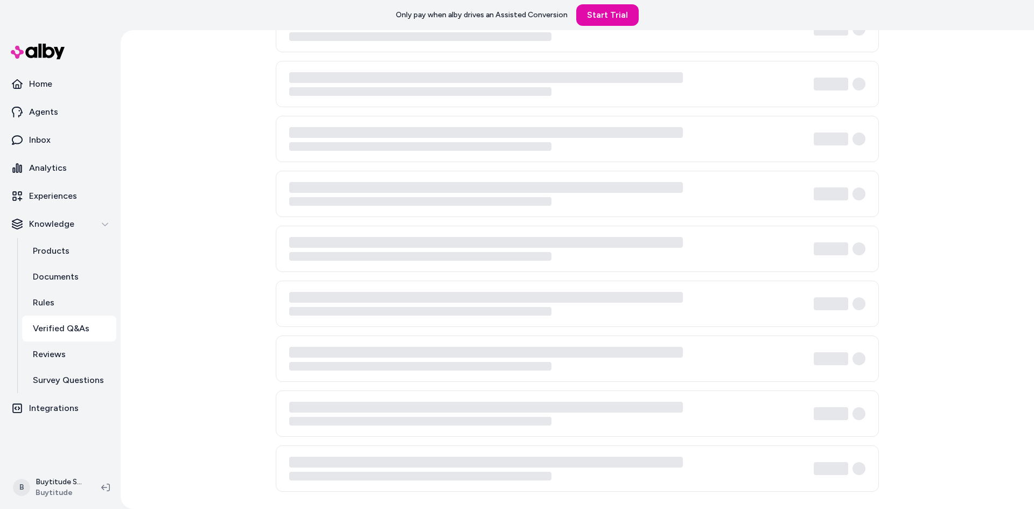
scroll to position [30, 0]
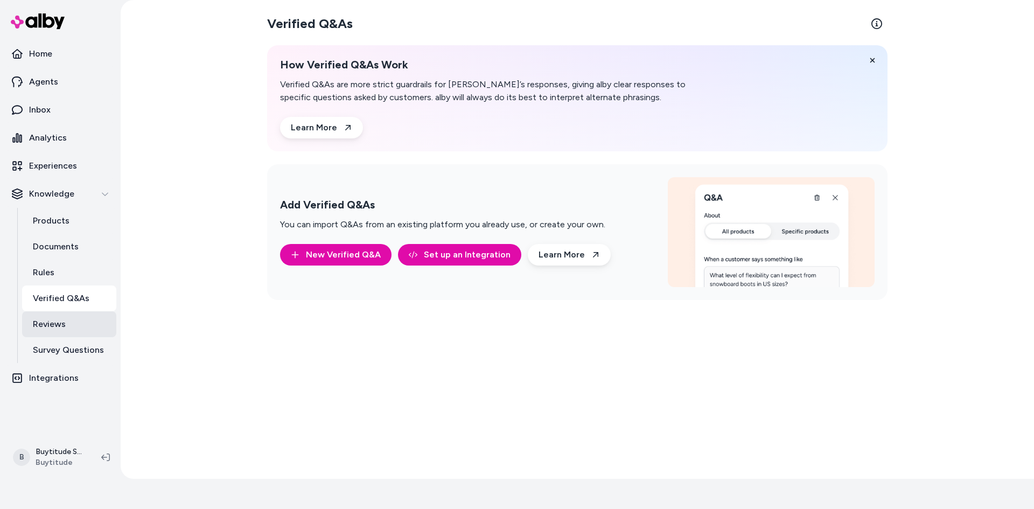
click at [80, 324] on link "Reviews" at bounding box center [69, 324] width 94 height 26
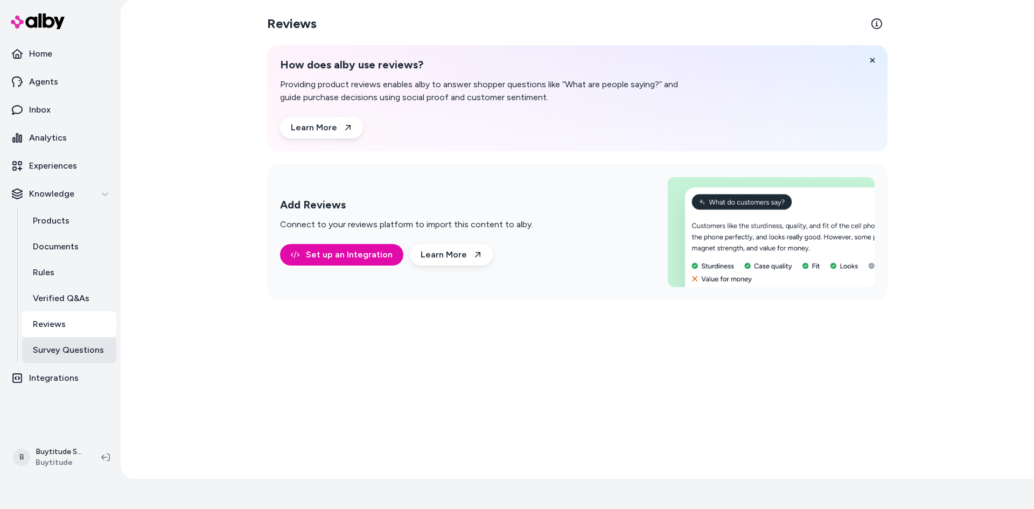
click at [80, 356] on p "Survey Questions" at bounding box center [68, 350] width 71 height 13
